Goal: Check status: Check status

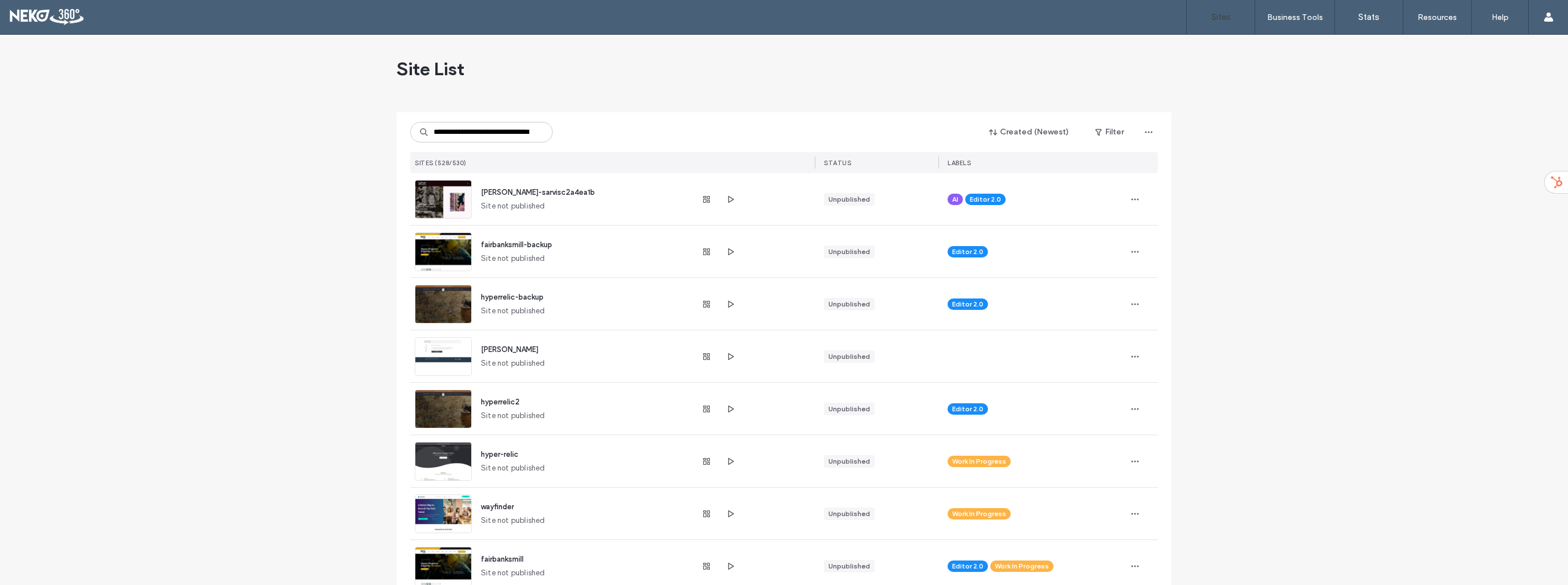
scroll to position [0, 61]
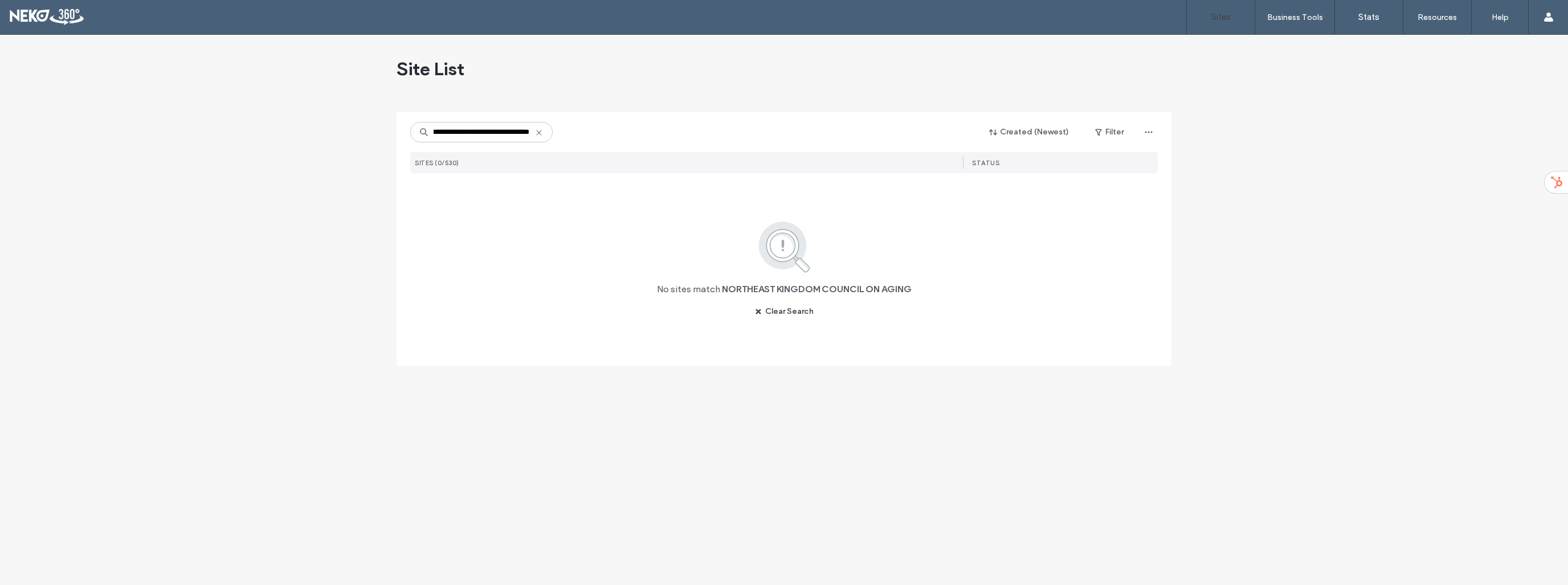
type input "**********"
click at [542, 133] on icon at bounding box center [539, 132] width 9 height 9
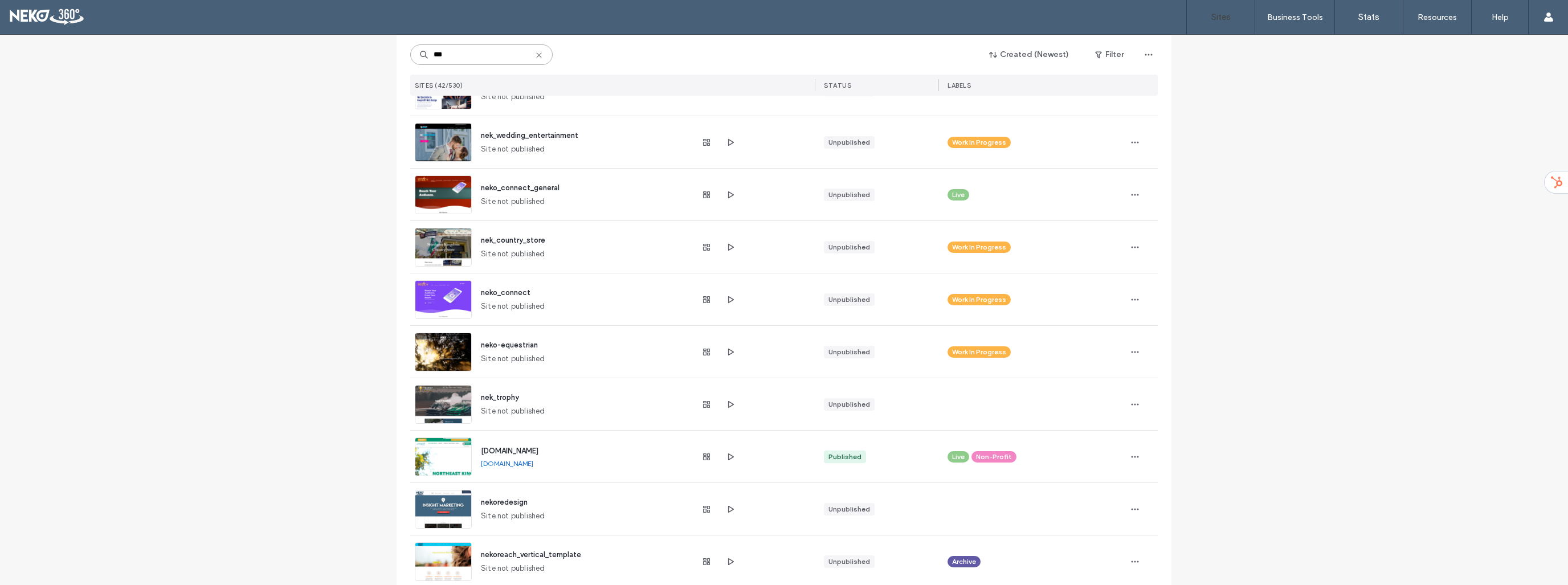
scroll to position [798, 0]
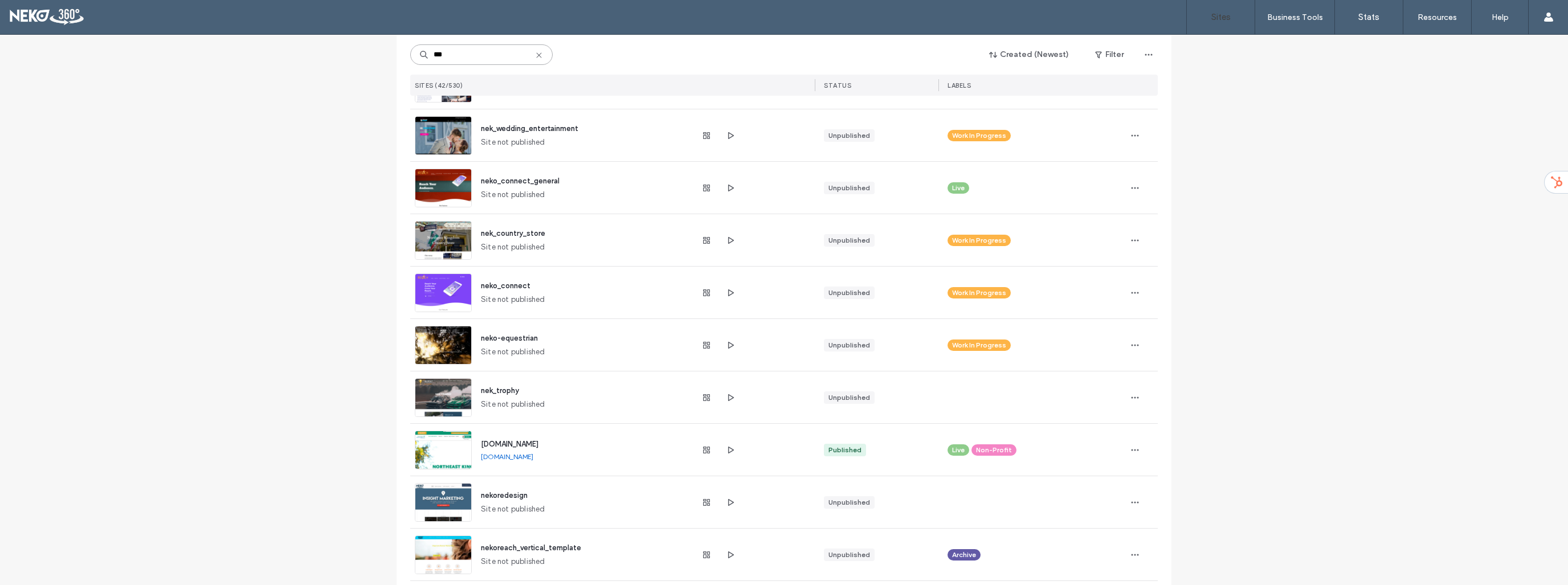
type input "***"
click at [510, 458] on link "[DOMAIN_NAME]" at bounding box center [507, 457] width 53 height 8
click at [1135, 450] on span "button" at bounding box center [1134, 450] width 18 height 18
click at [1097, 481] on span "Site Dashboard" at bounding box center [1087, 480] width 53 height 12
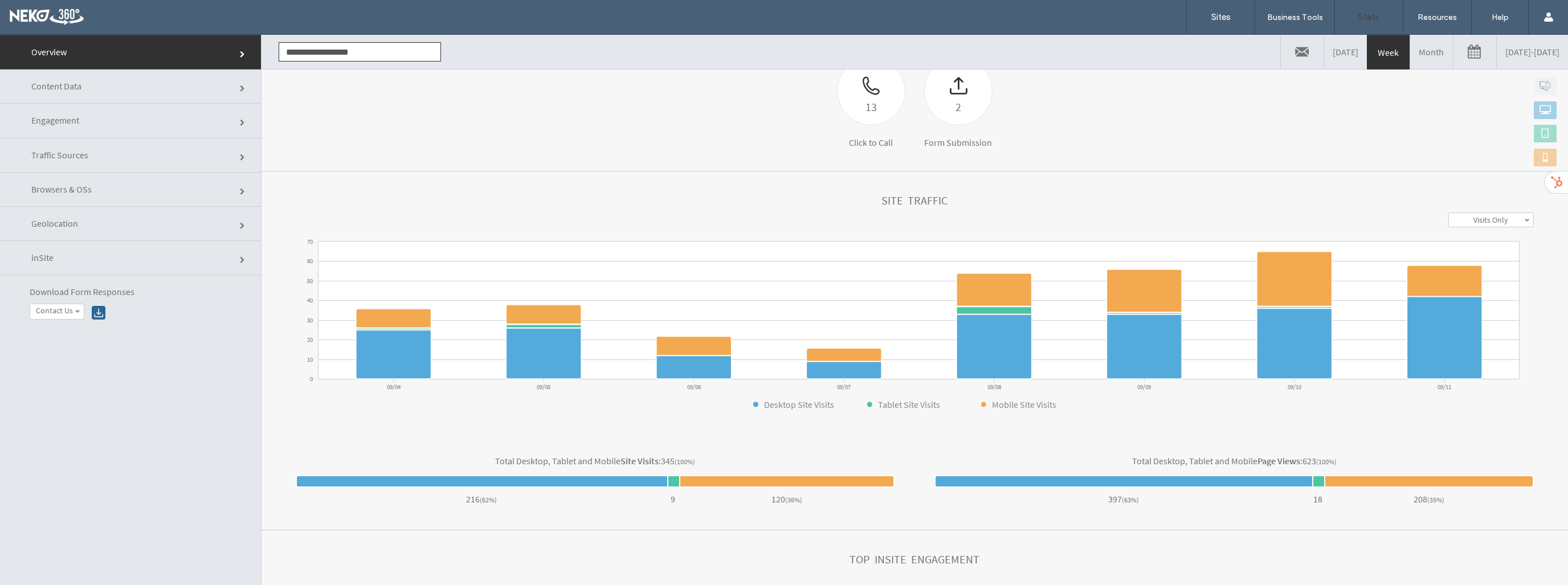
click at [1453, 58] on link at bounding box center [1474, 52] width 43 height 35
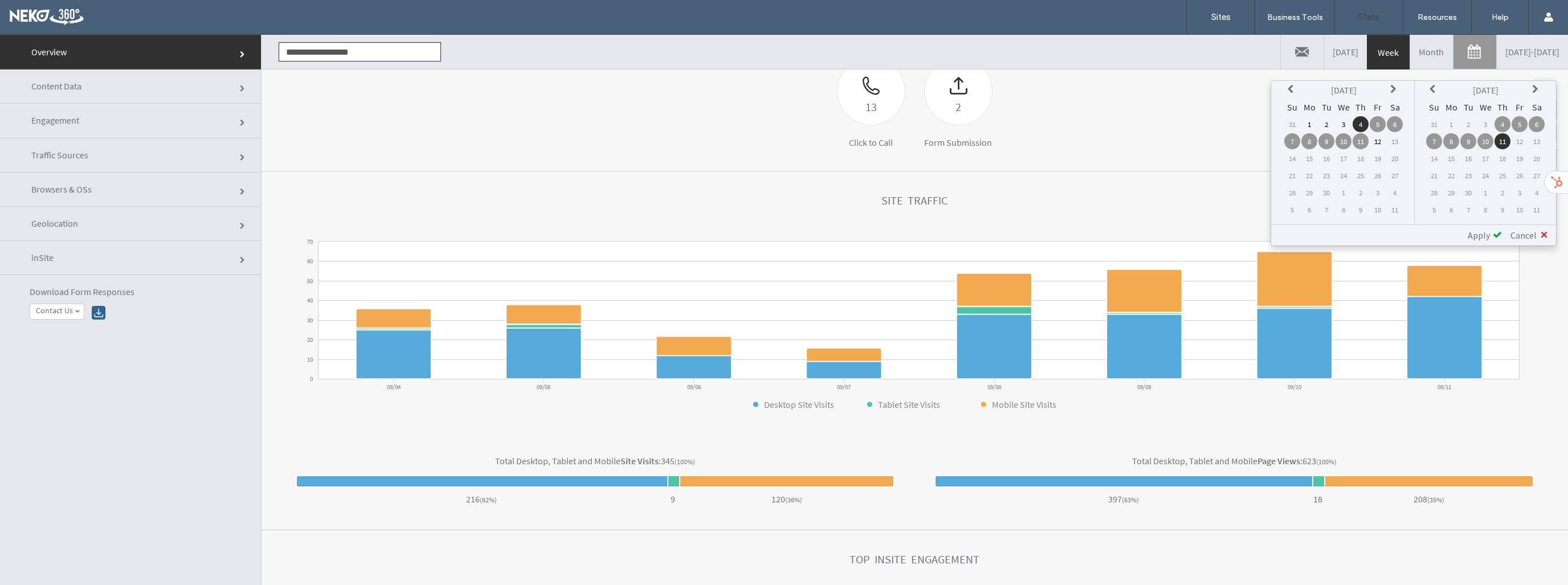
click at [1293, 90] on icon at bounding box center [1291, 89] width 9 height 9
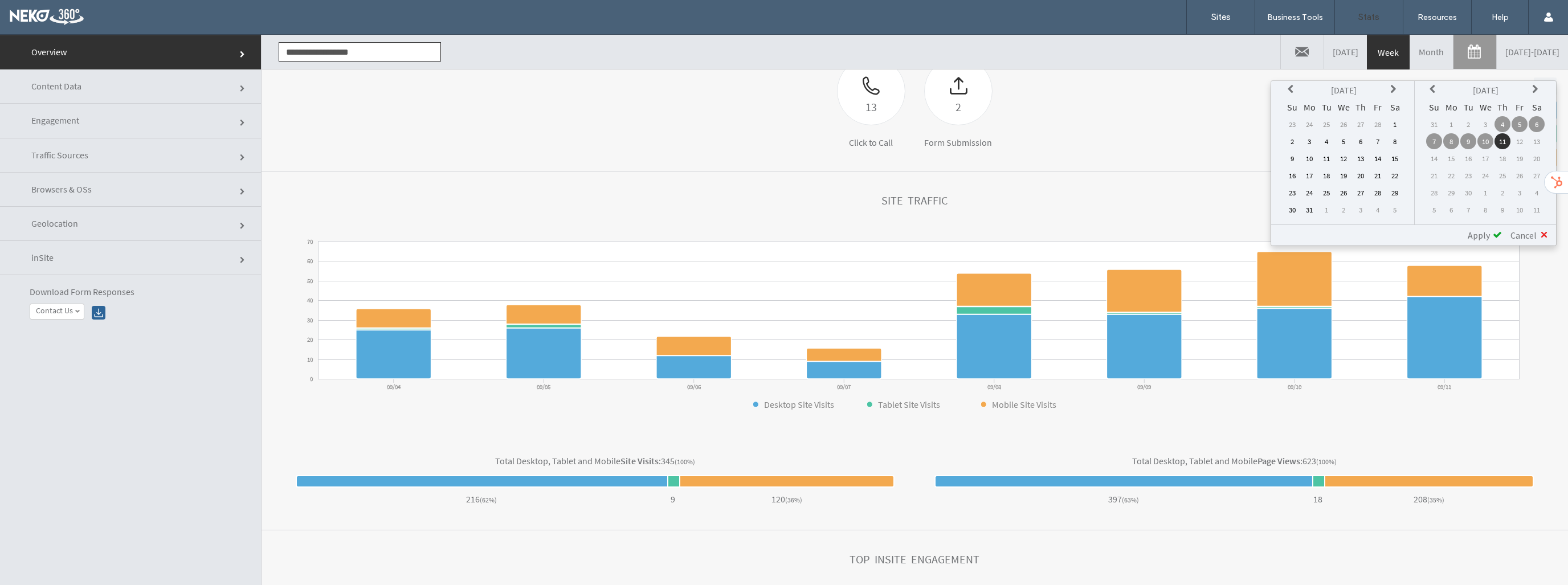
click at [1293, 90] on icon at bounding box center [1291, 89] width 9 height 9
click at [1345, 122] on td "1" at bounding box center [1343, 123] width 16 height 16
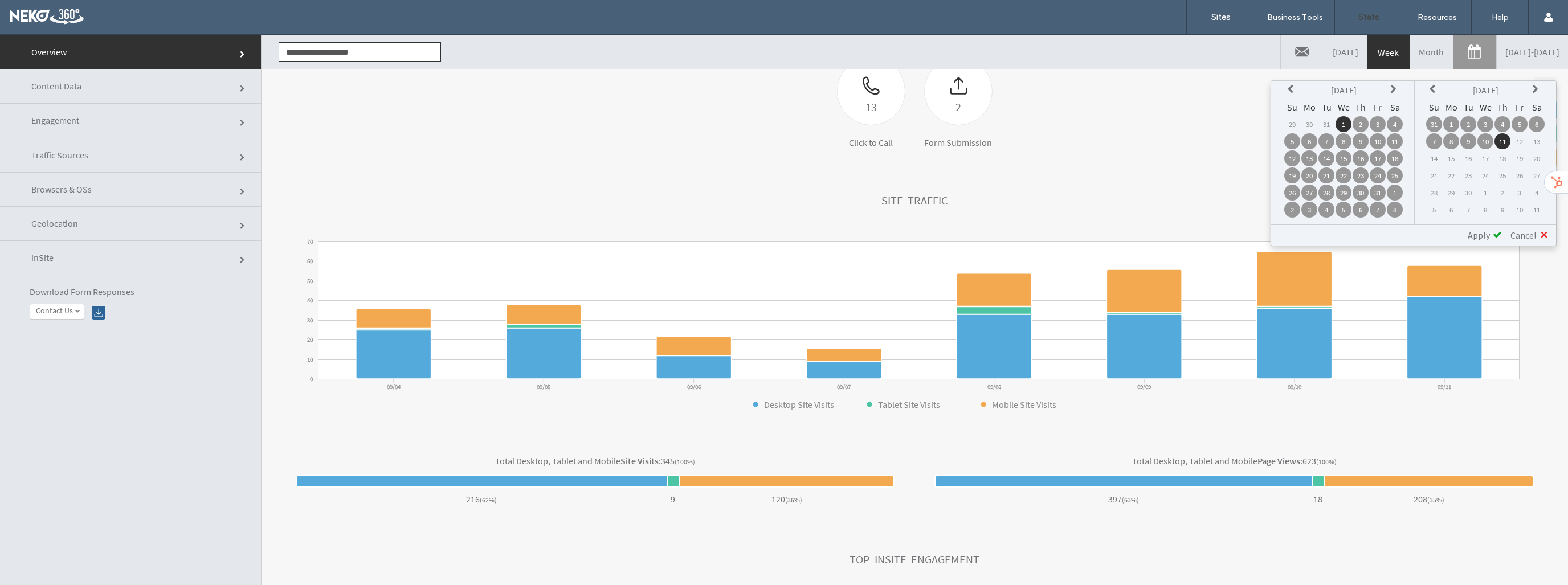
click at [1482, 237] on span "Apply" at bounding box center [1478, 235] width 22 height 12
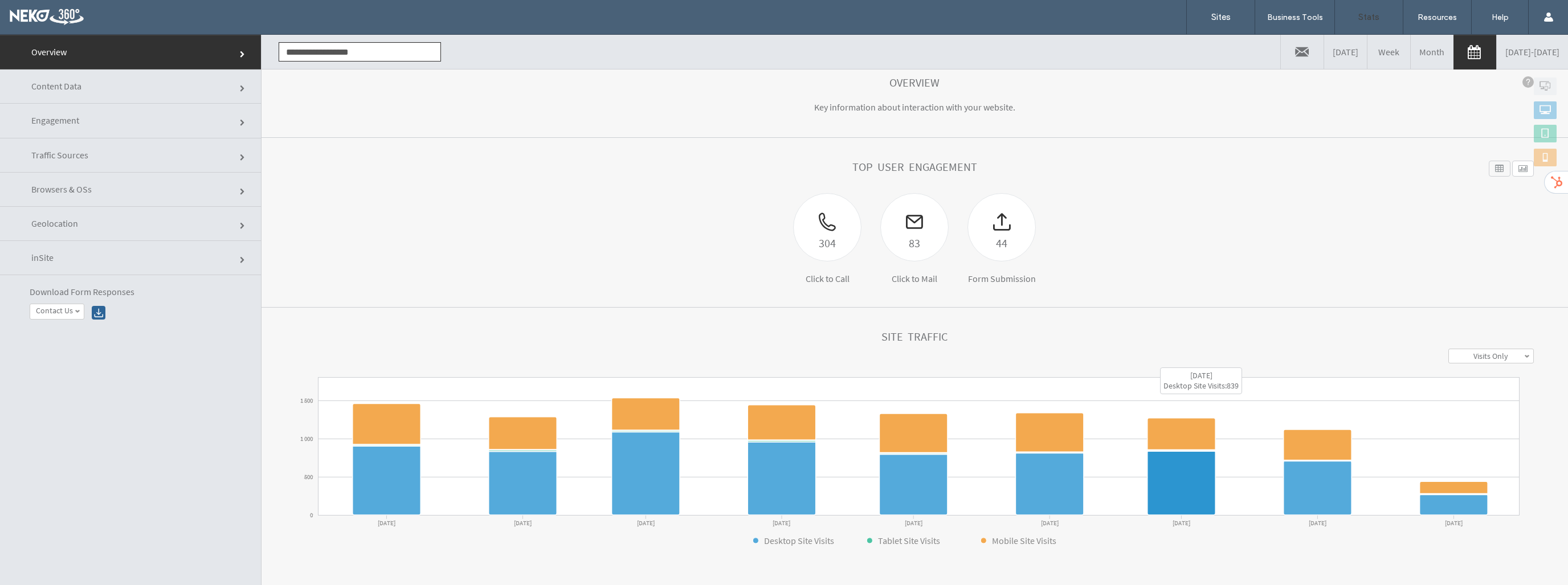
scroll to position [171, 0]
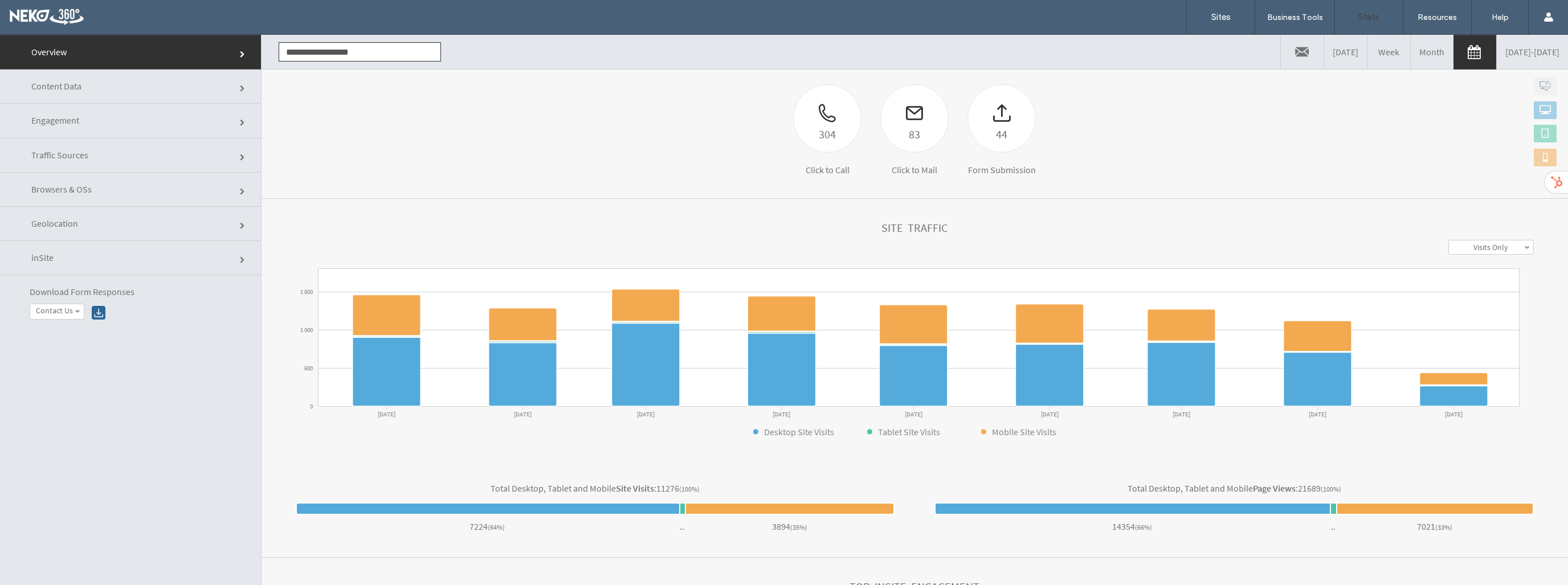
click at [1453, 52] on link at bounding box center [1474, 53] width 43 height 35
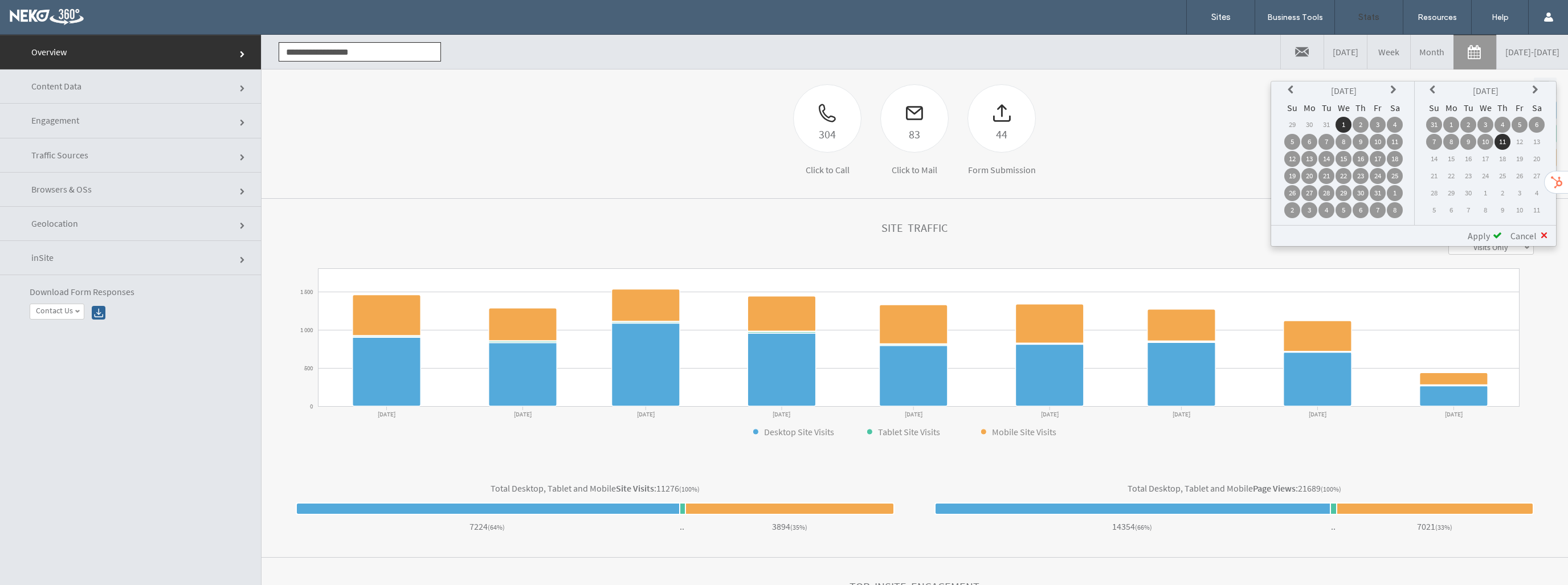
click at [1296, 87] on icon at bounding box center [1291, 90] width 9 height 9
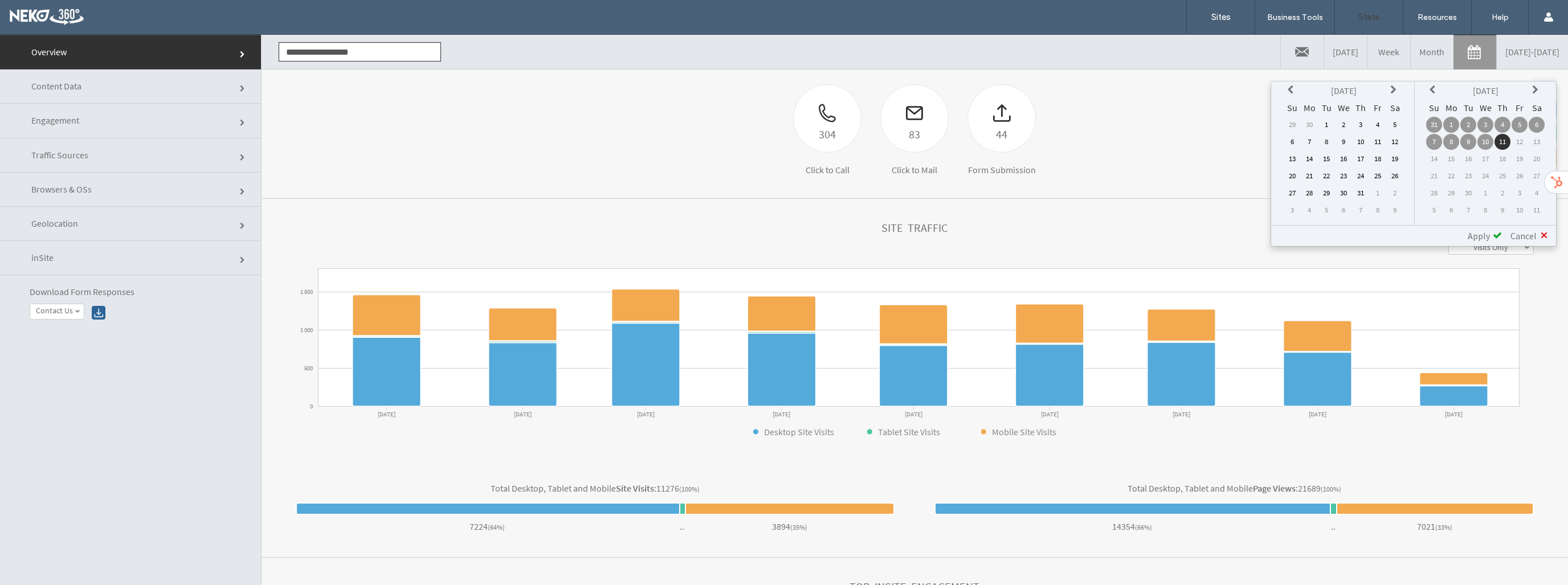
click at [1296, 87] on icon at bounding box center [1291, 90] width 9 height 9
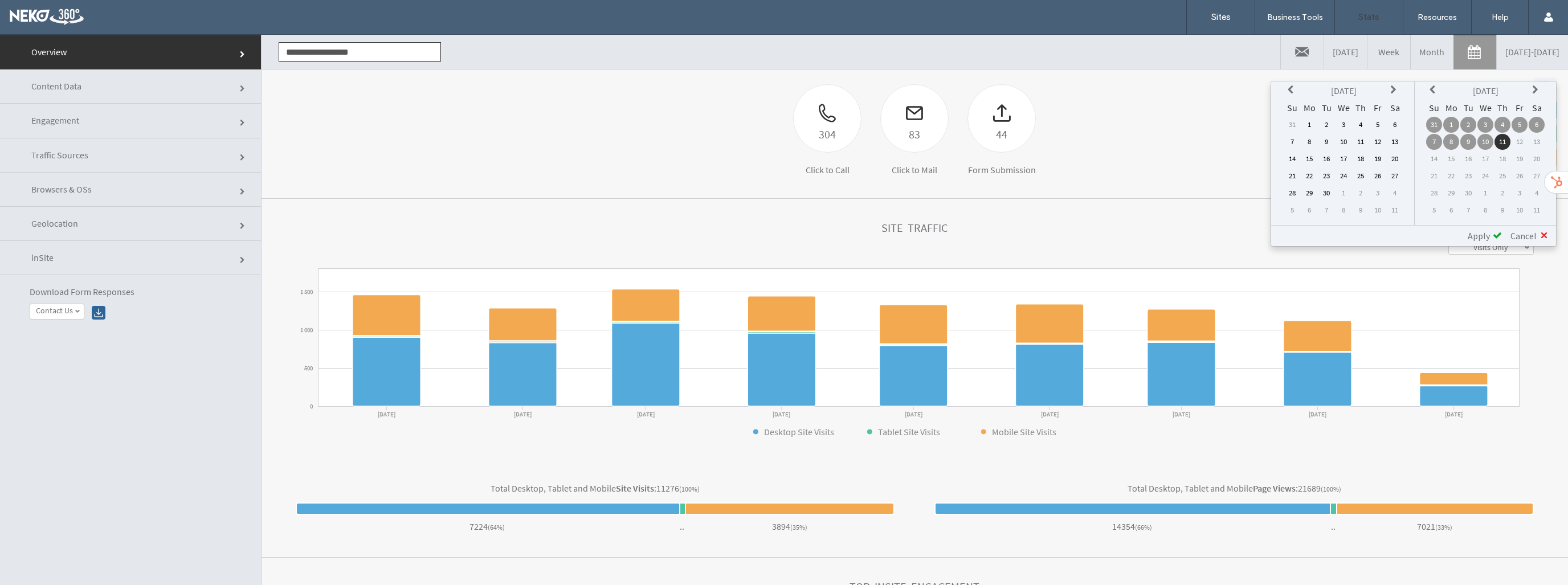
click at [1296, 87] on icon at bounding box center [1291, 90] width 9 height 9
click at [1315, 124] on td "1" at bounding box center [1308, 124] width 16 height 16
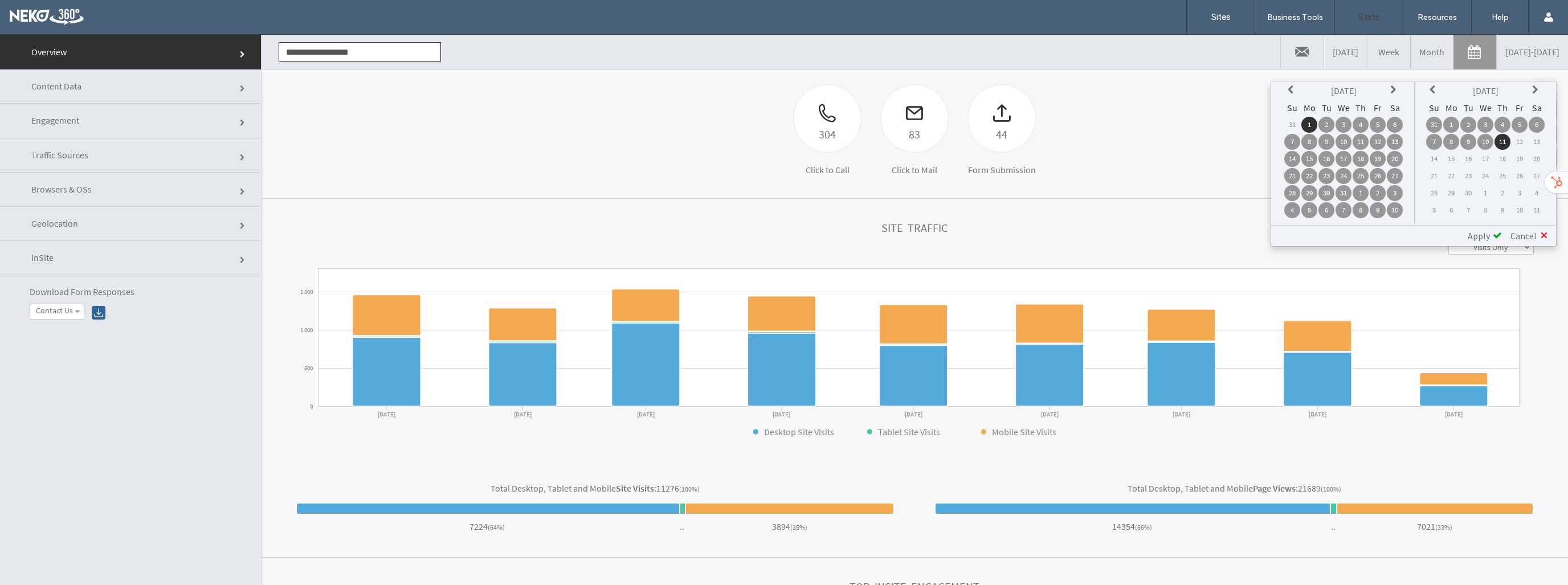
click at [1474, 236] on span "Apply" at bounding box center [1478, 236] width 22 height 12
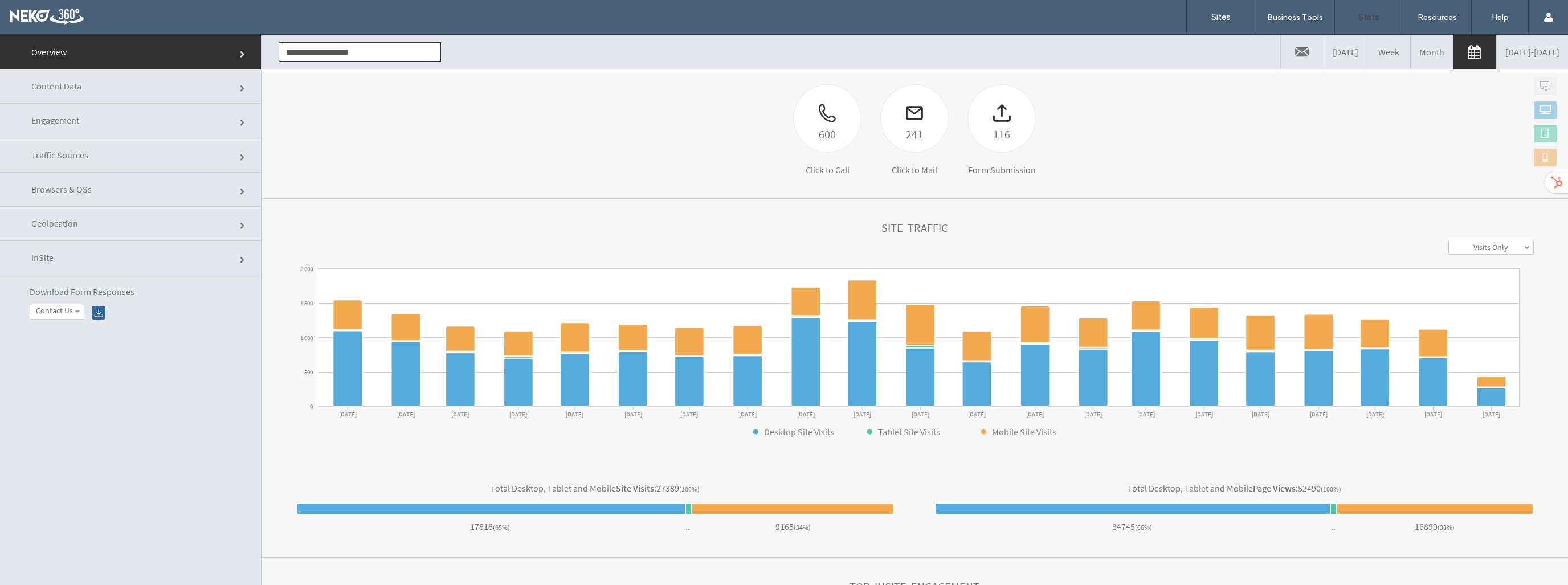
click at [1453, 54] on link at bounding box center [1474, 53] width 43 height 35
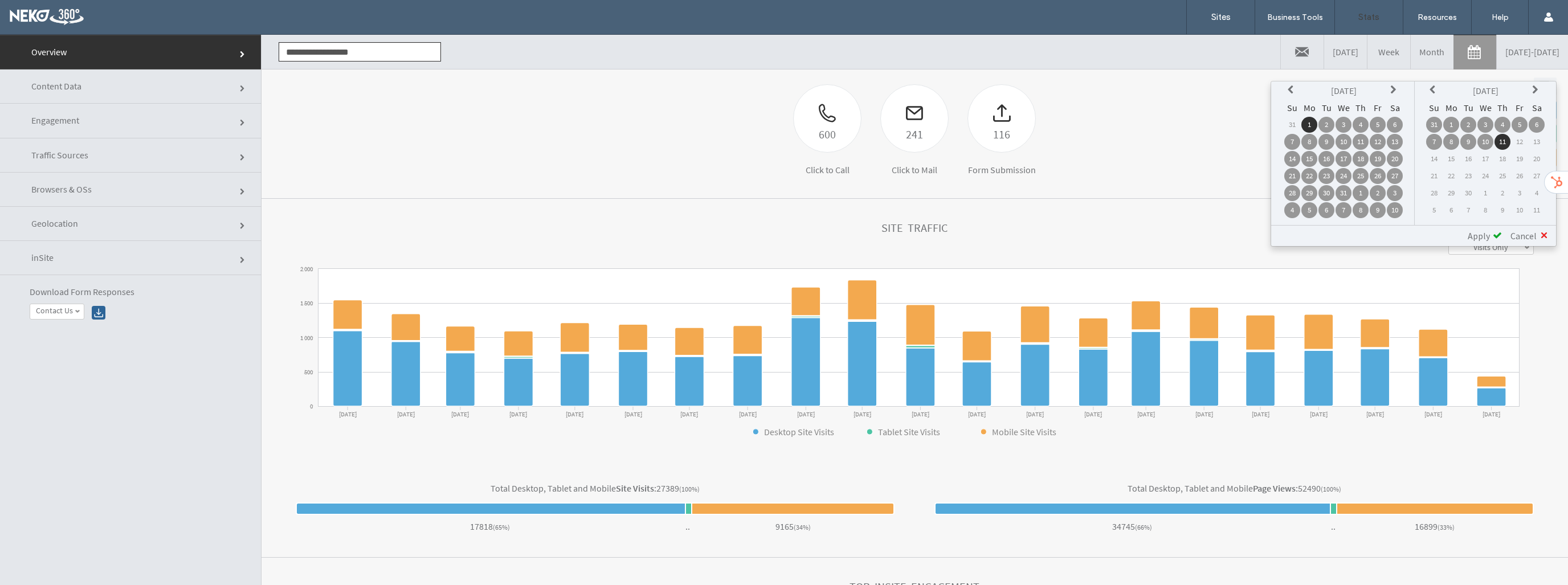
click at [1396, 88] on icon at bounding box center [1394, 90] width 9 height 9
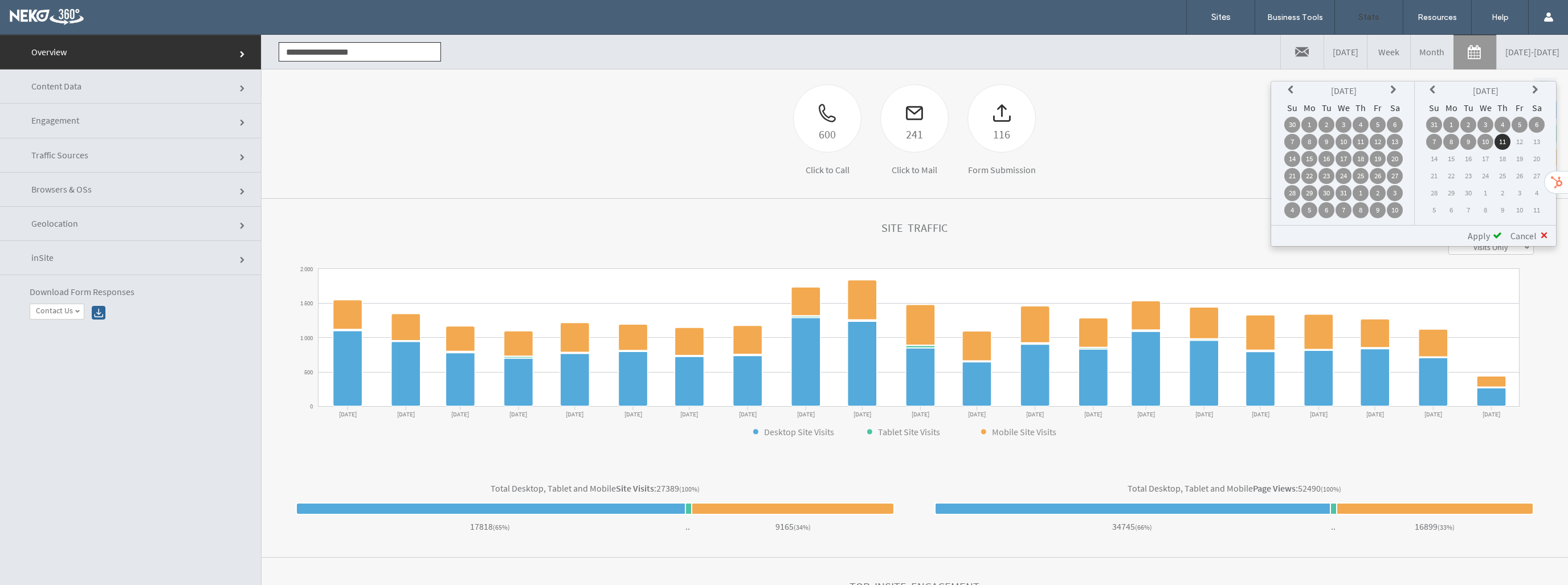
click at [1396, 88] on icon at bounding box center [1394, 90] width 9 height 9
click at [1396, 92] on icon at bounding box center [1394, 90] width 9 height 9
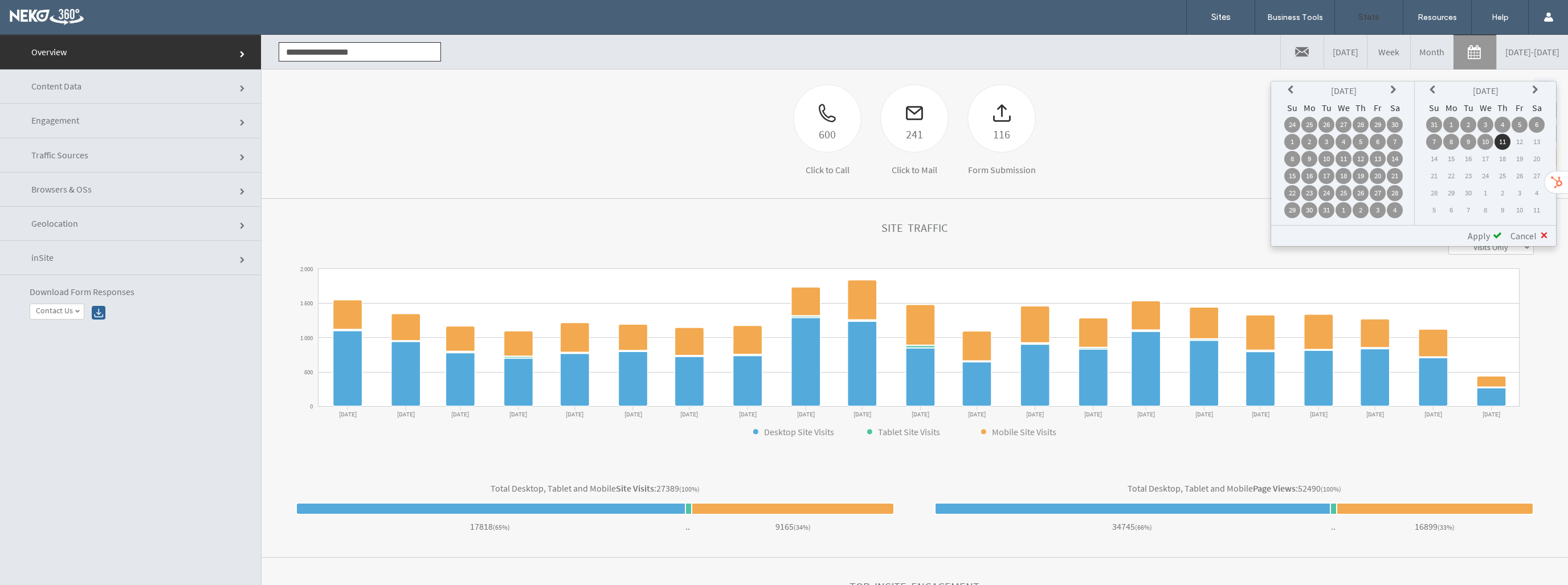
click at [1396, 92] on icon at bounding box center [1394, 90] width 9 height 9
click at [1347, 123] on td "1" at bounding box center [1343, 124] width 16 height 16
click at [1480, 233] on span "Apply" at bounding box center [1478, 236] width 22 height 12
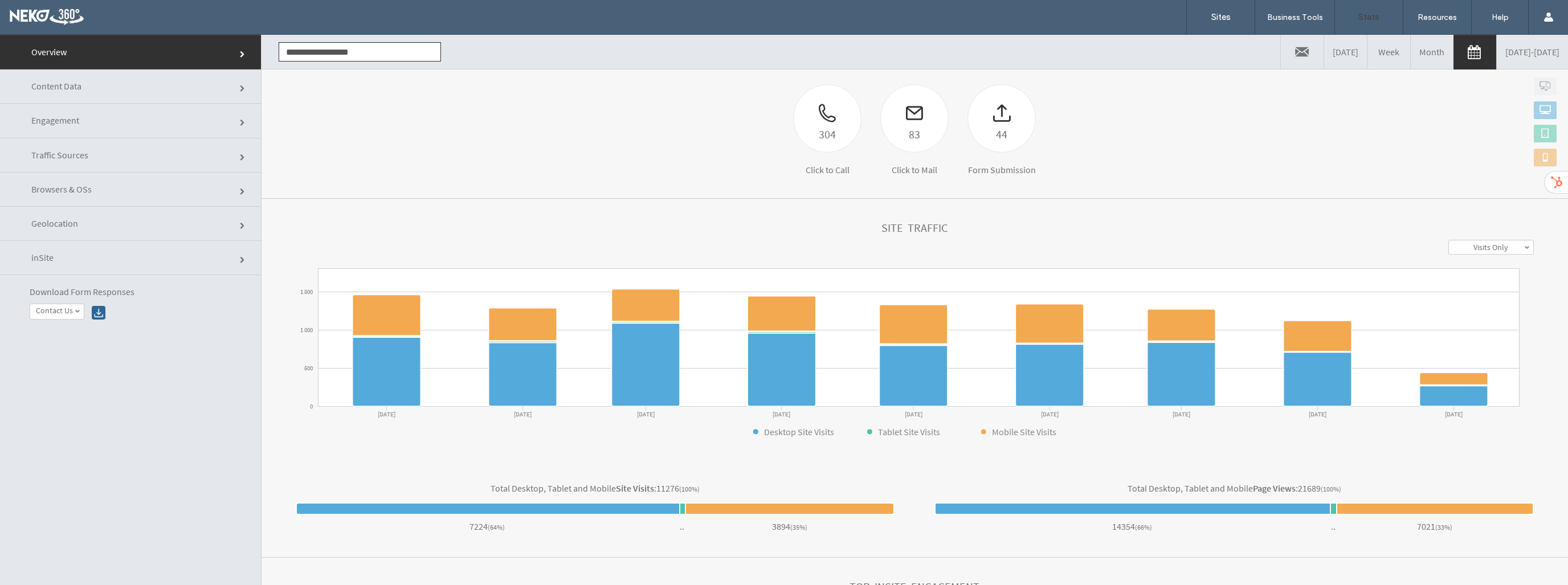
click at [1453, 50] on link at bounding box center [1474, 53] width 43 height 35
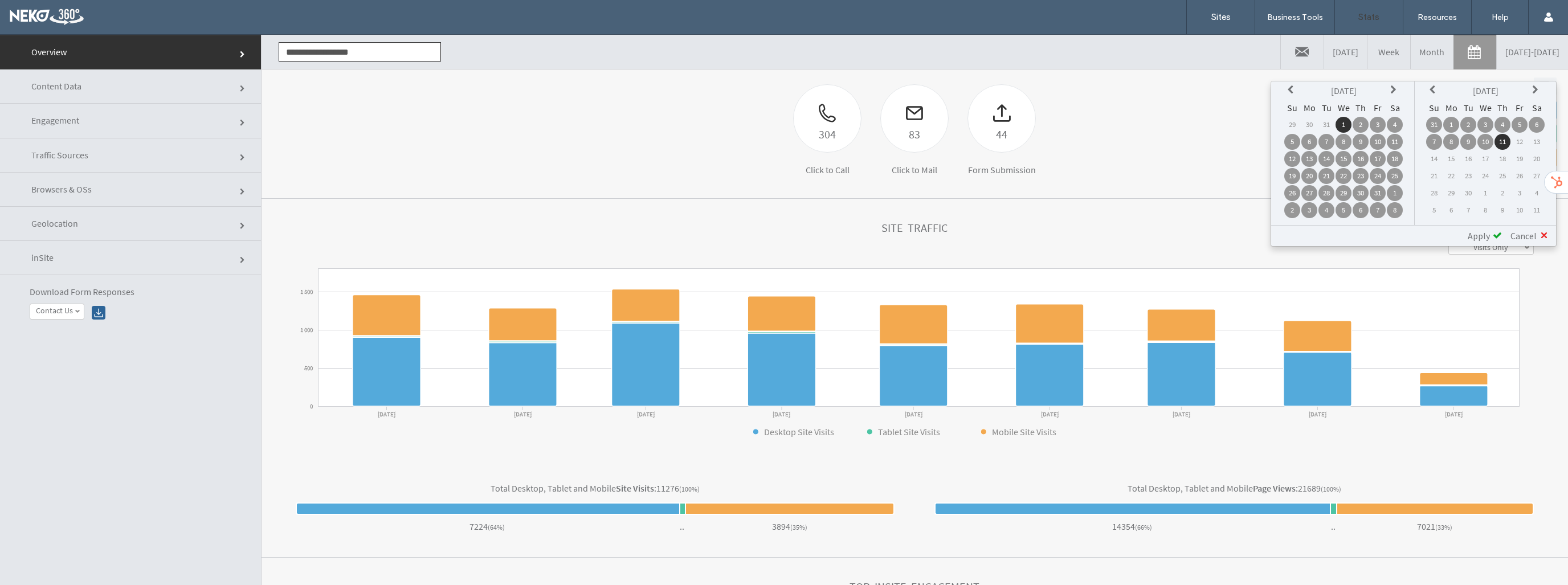
click at [1436, 87] on icon at bounding box center [1433, 90] width 9 height 9
click at [1436, 210] on td "31" at bounding box center [1433, 210] width 16 height 16
click at [1486, 231] on span "Apply" at bounding box center [1478, 236] width 22 height 12
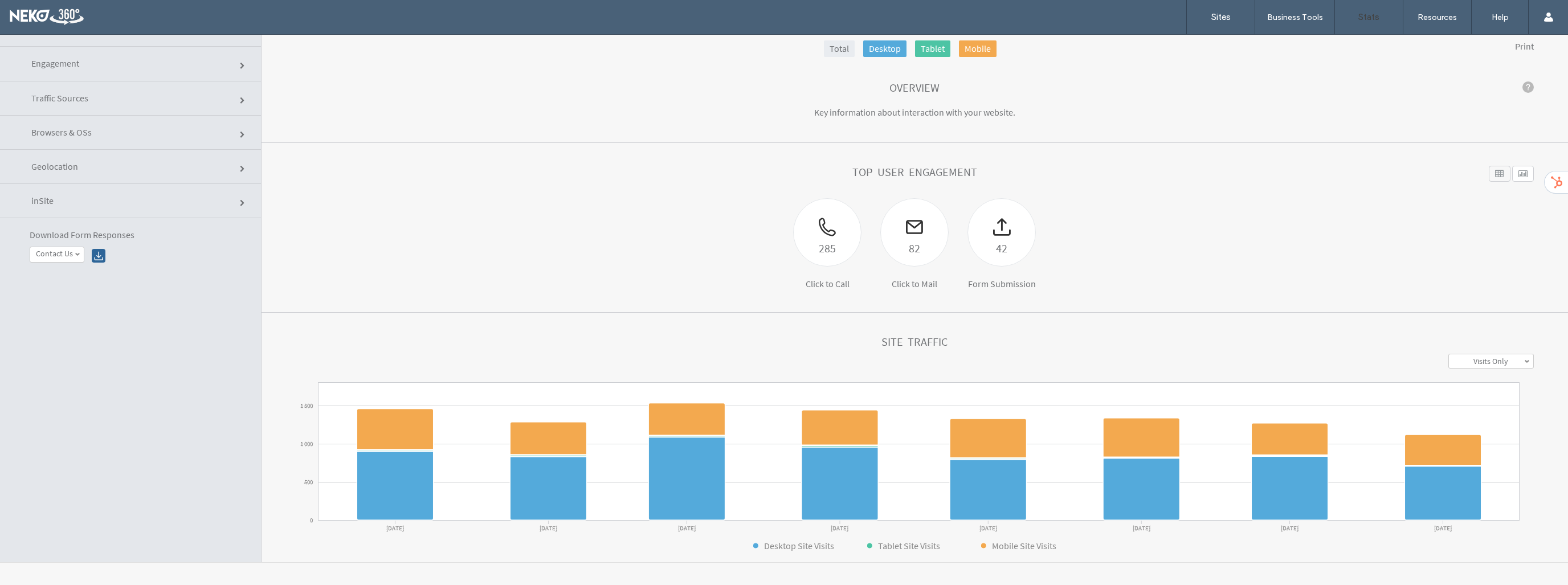
scroll to position [57, 0]
